Goal: Information Seeking & Learning: Learn about a topic

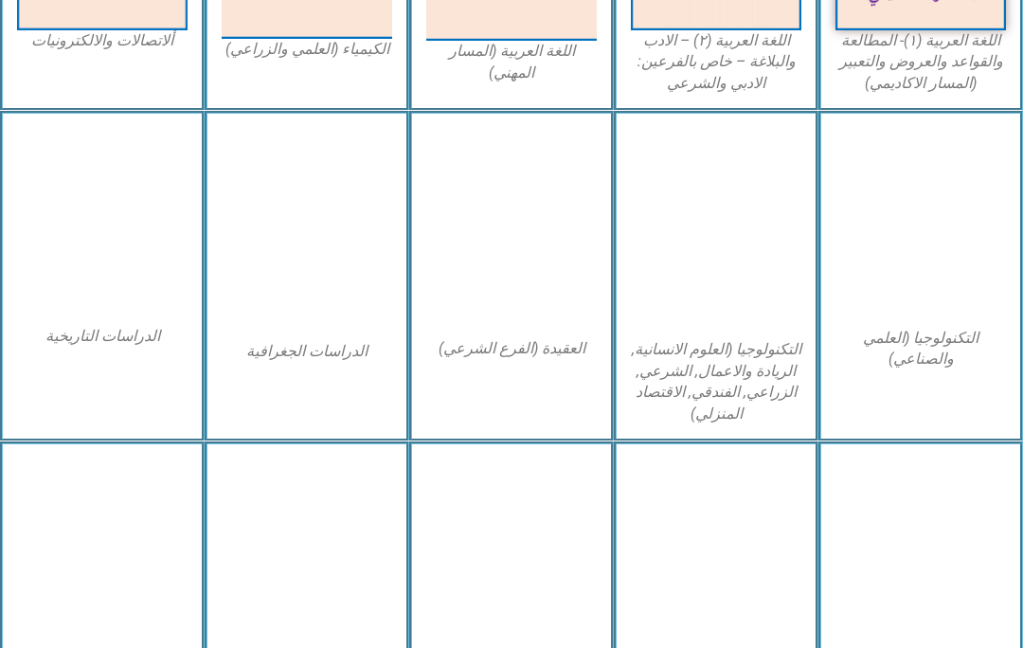
scroll to position [793, 0]
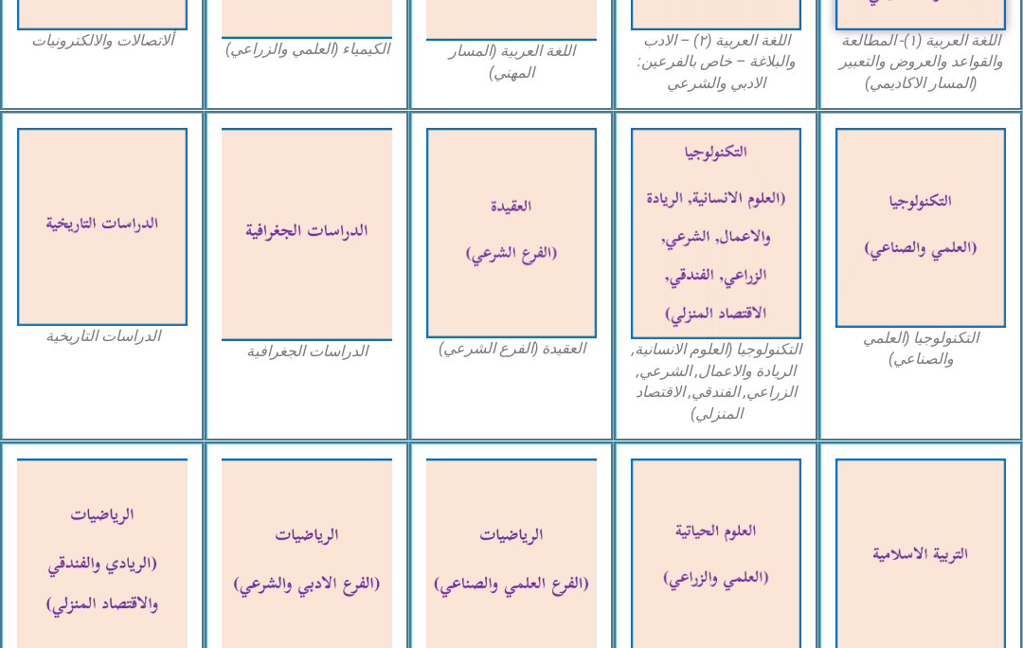
click at [929, 489] on img at bounding box center [921, 558] width 171 height 198
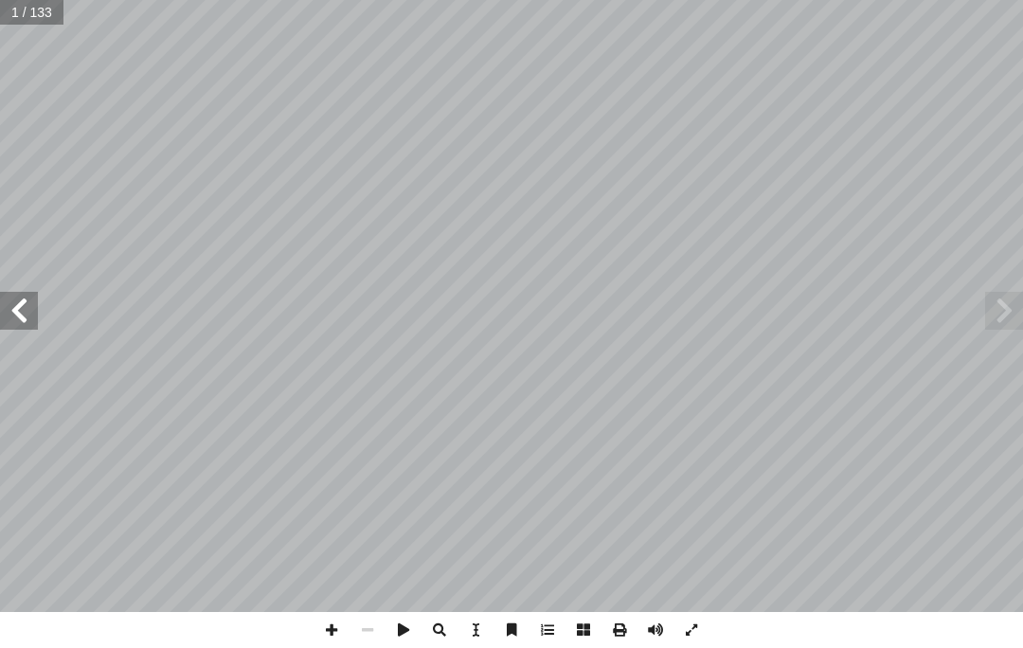
click at [1020, 304] on span at bounding box center [1004, 311] width 38 height 38
click at [986, 317] on span at bounding box center [1004, 311] width 38 height 38
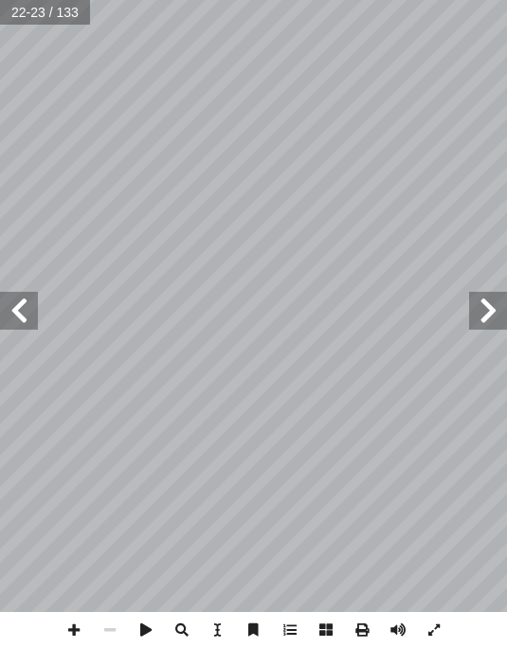
click at [13, 316] on span at bounding box center [19, 311] width 38 height 38
click at [484, 309] on span at bounding box center [488, 311] width 38 height 38
click at [28, 313] on span at bounding box center [19, 311] width 38 height 38
click at [12, 311] on span at bounding box center [19, 311] width 38 height 38
click at [470, 304] on span at bounding box center [488, 311] width 38 height 38
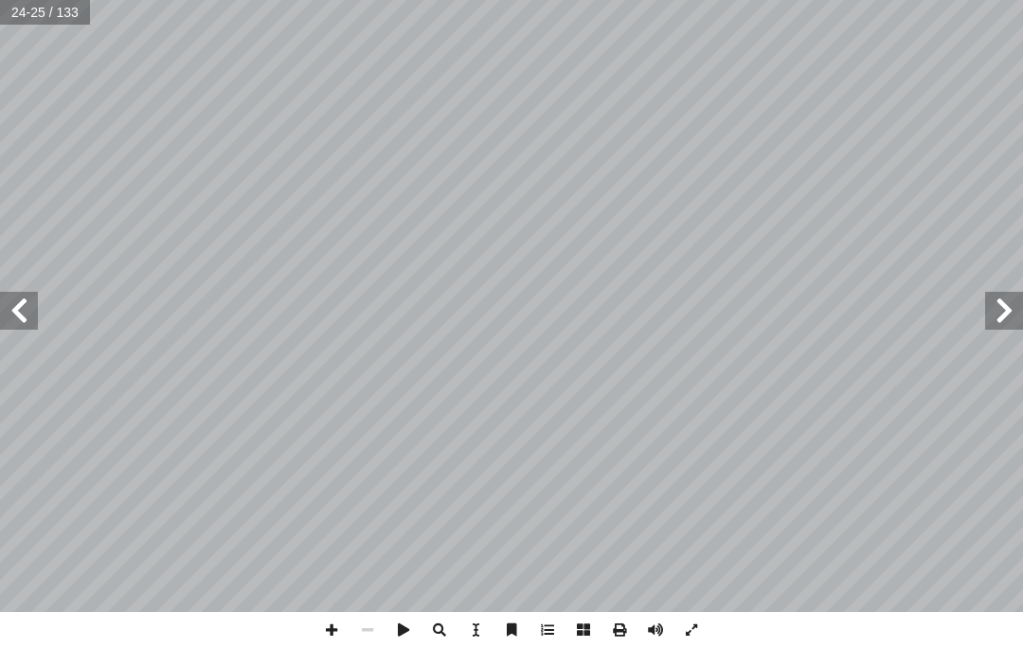
click at [11, 318] on span at bounding box center [19, 311] width 38 height 38
click at [1011, 312] on span at bounding box center [1004, 311] width 38 height 38
